Goal: Complete application form

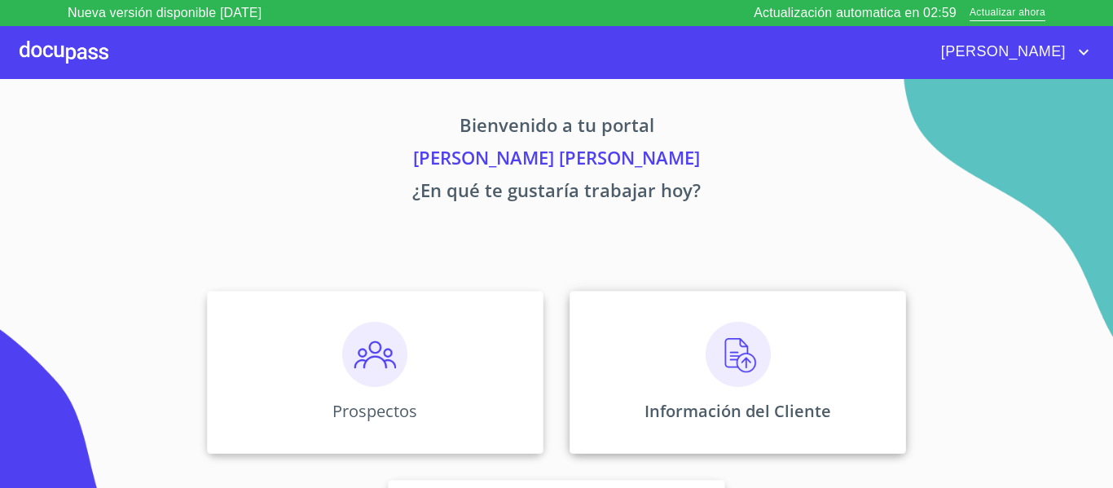
click at [669, 310] on div "Información del Cliente" at bounding box center [737, 372] width 336 height 163
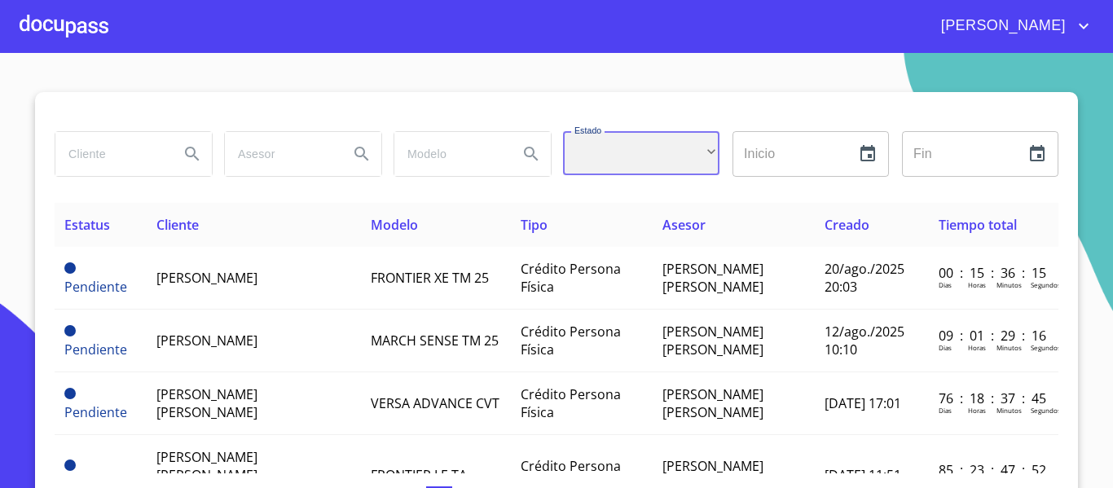
click at [672, 151] on div "​" at bounding box center [641, 153] width 156 height 44
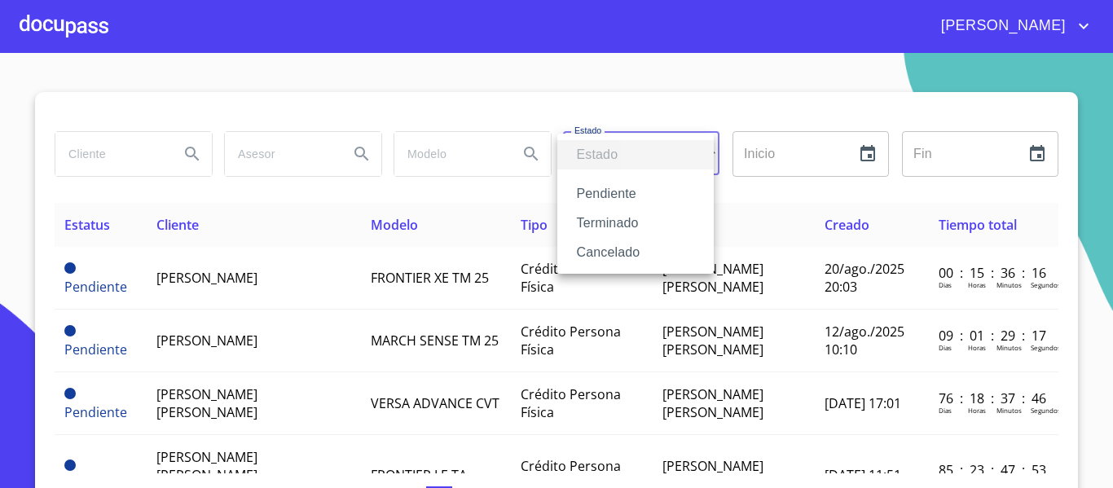
click at [647, 224] on li "Terminado" at bounding box center [635, 223] width 156 height 29
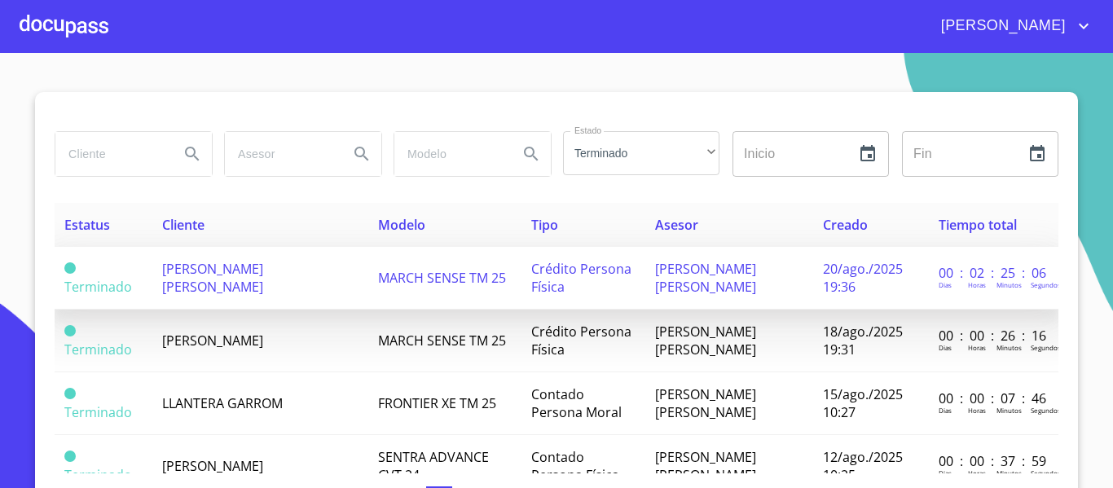
click at [415, 264] on td "MARCH SENSE TM 25" at bounding box center [445, 278] width 154 height 63
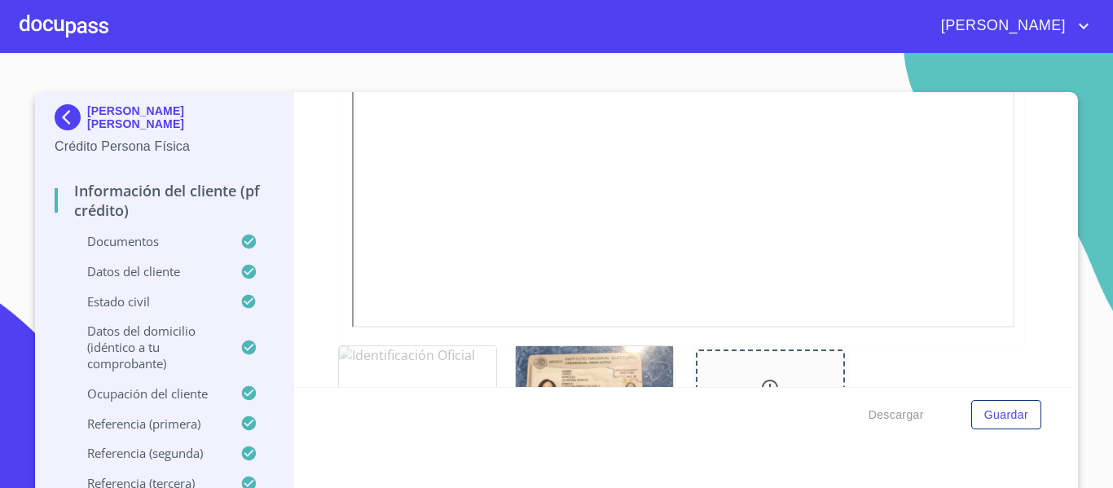
scroll to position [570, 0]
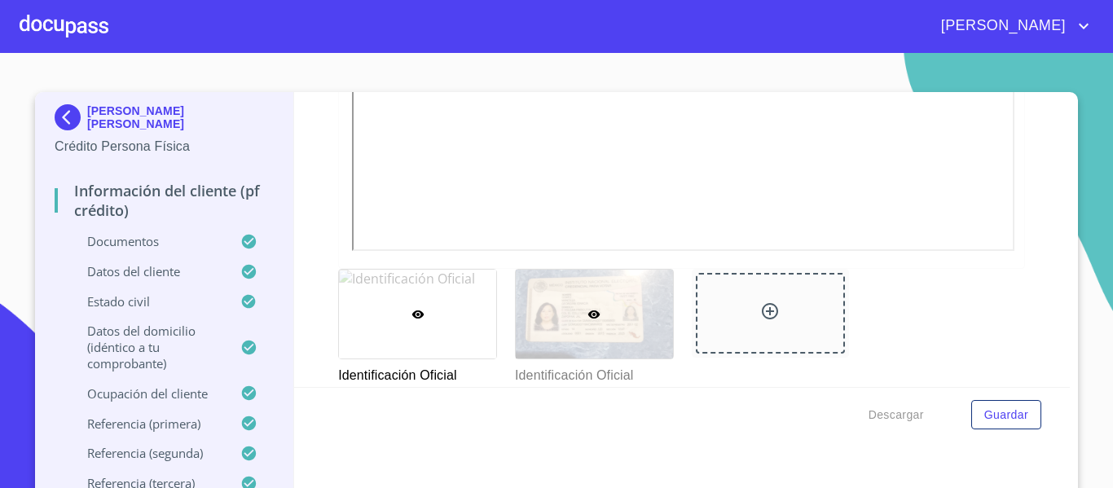
click at [614, 301] on div at bounding box center [594, 314] width 157 height 89
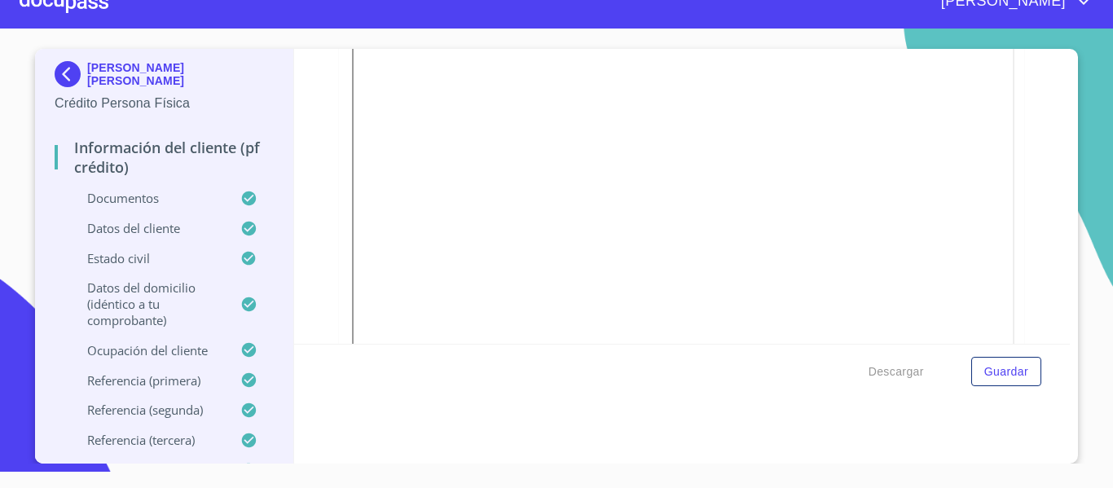
scroll to position [3395, 0]
click at [912, 367] on span "Descargar" at bounding box center [895, 372] width 55 height 20
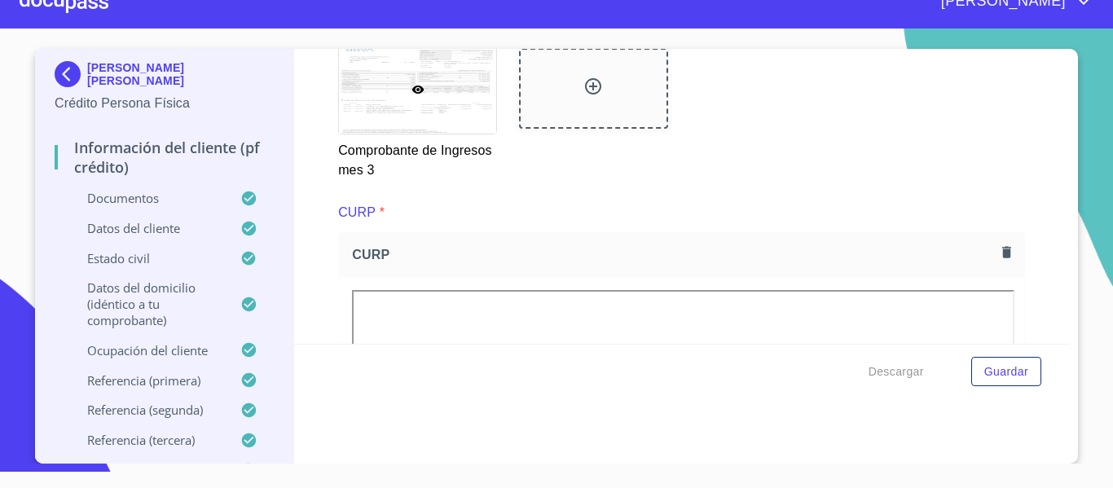
scroll to position [3151, 0]
click at [1057, 154] on div "Información del cliente (PF crédito) Documentos Documento de identificación.   …" at bounding box center [682, 196] width 776 height 295
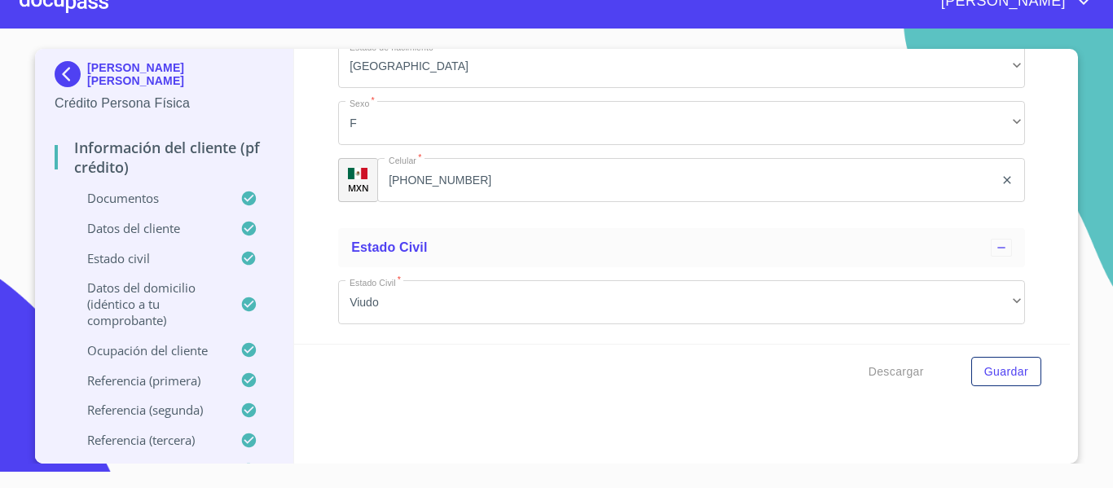
scroll to position [5322, 0]
